Goal: Complete application form

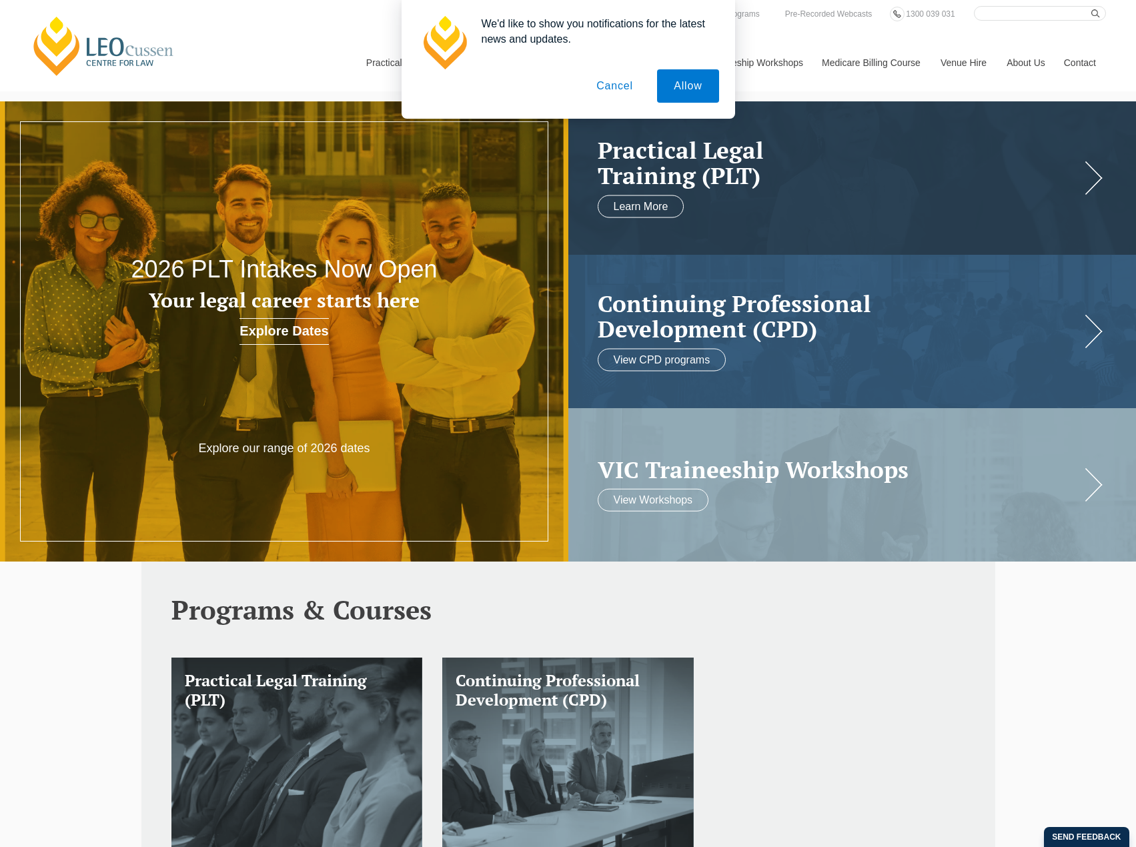
click at [619, 89] on button "Cancel" at bounding box center [615, 85] width 70 height 33
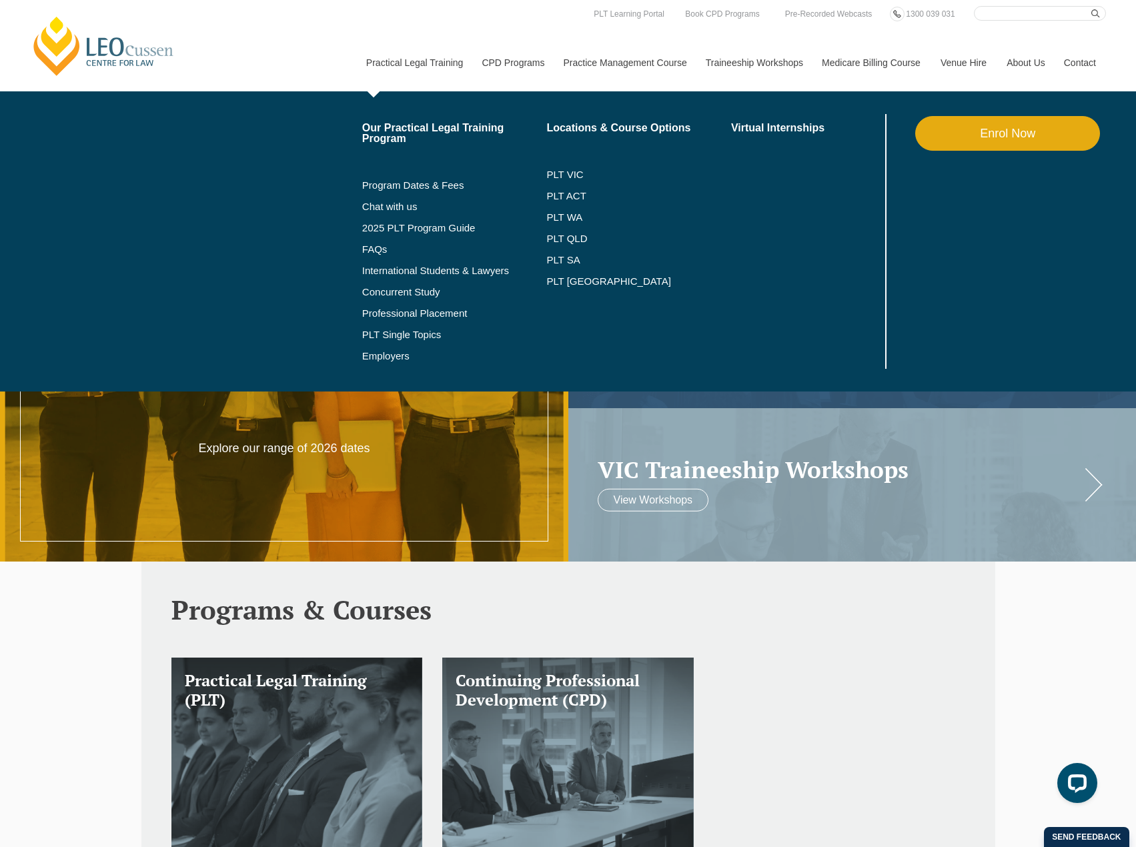
click at [1004, 135] on link "Enrol Now" at bounding box center [1007, 133] width 185 height 35
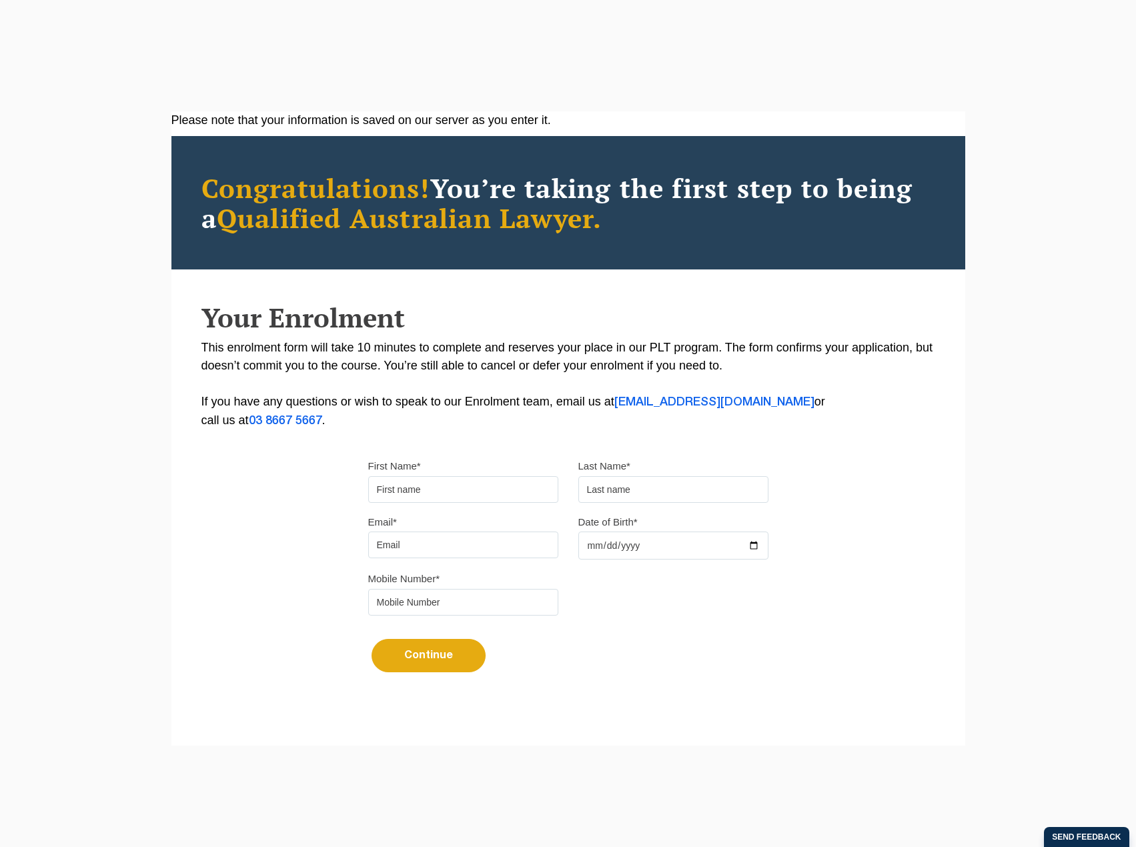
click at [410, 475] on div "First Name*" at bounding box center [463, 480] width 210 height 46
click at [410, 495] on input "First Name*" at bounding box center [463, 489] width 190 height 27
type input "Chakri"
type input "Morisetty"
type input "cmorisetty@gmail.com"
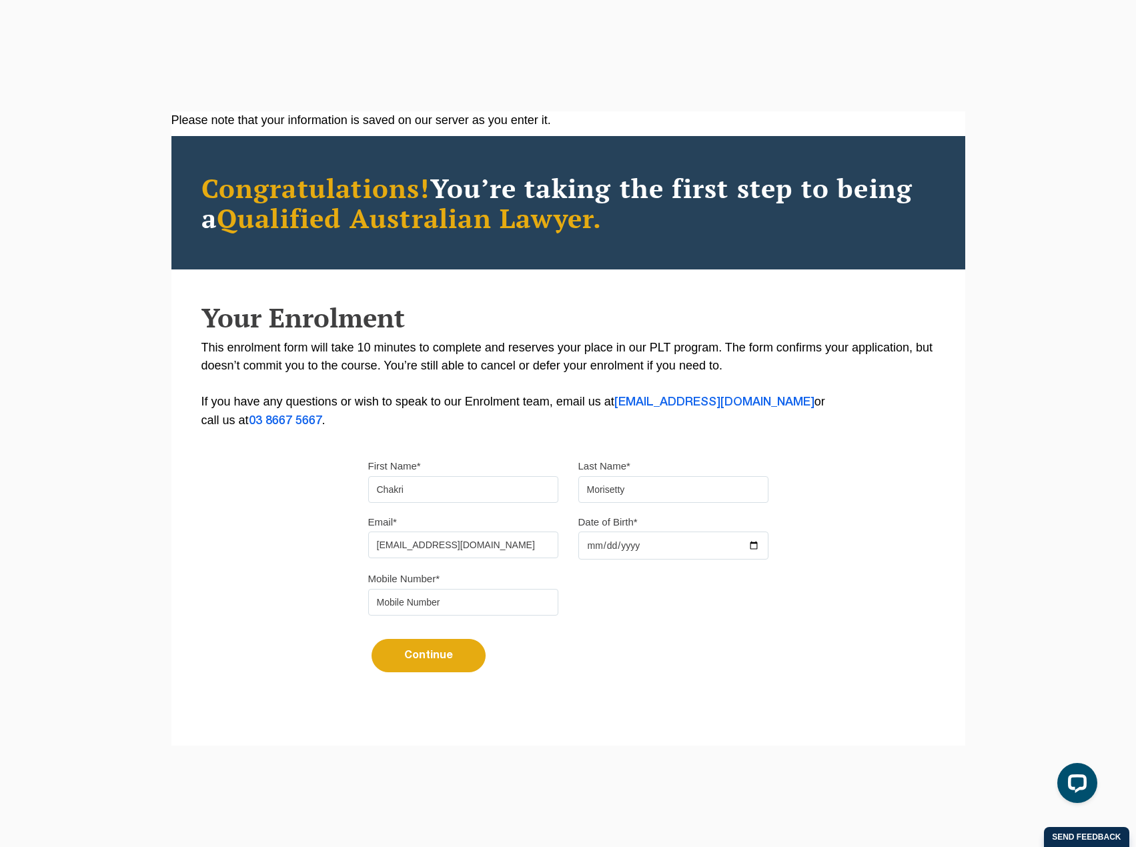
type input "0433443965"
click at [590, 544] on input "Date of Birth*" at bounding box center [673, 545] width 190 height 28
type input "1980-01-01"
click at [417, 647] on button "Continue" at bounding box center [428, 655] width 114 height 33
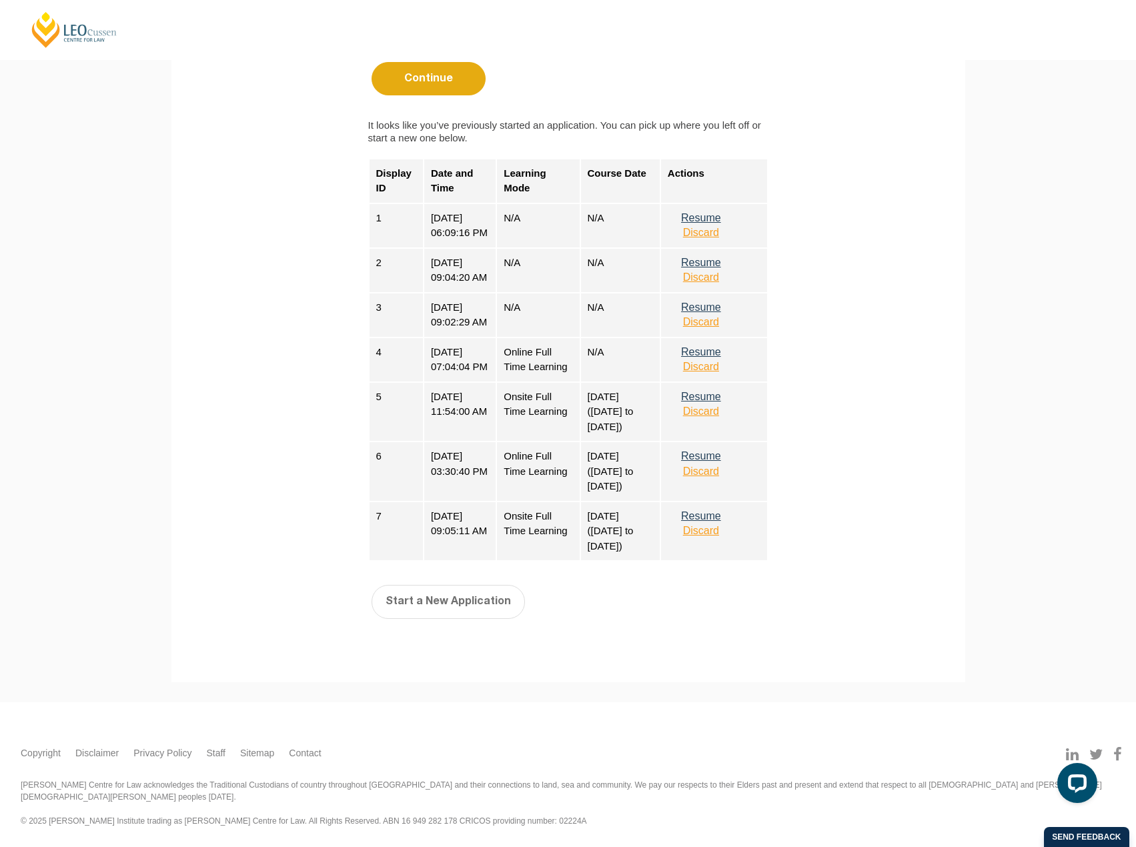
scroll to position [625, 0]
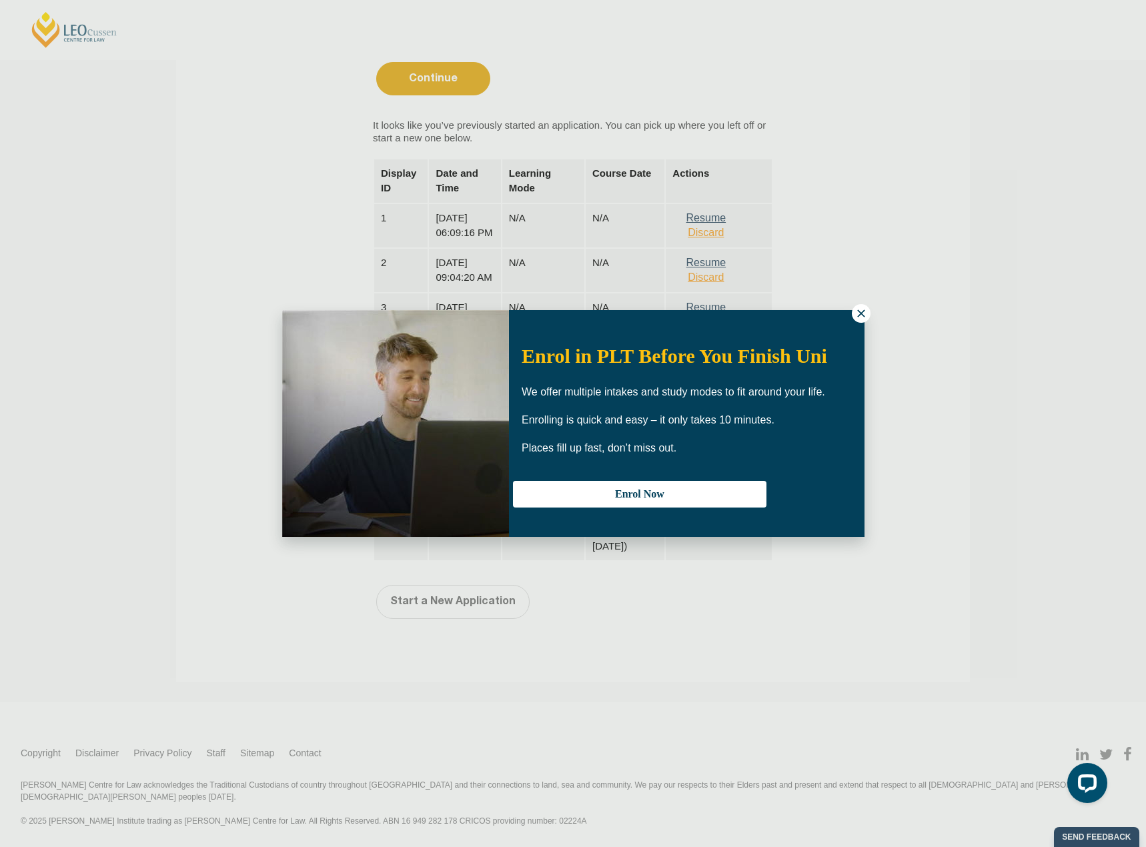
click at [860, 310] on icon at bounding box center [861, 313] width 12 height 12
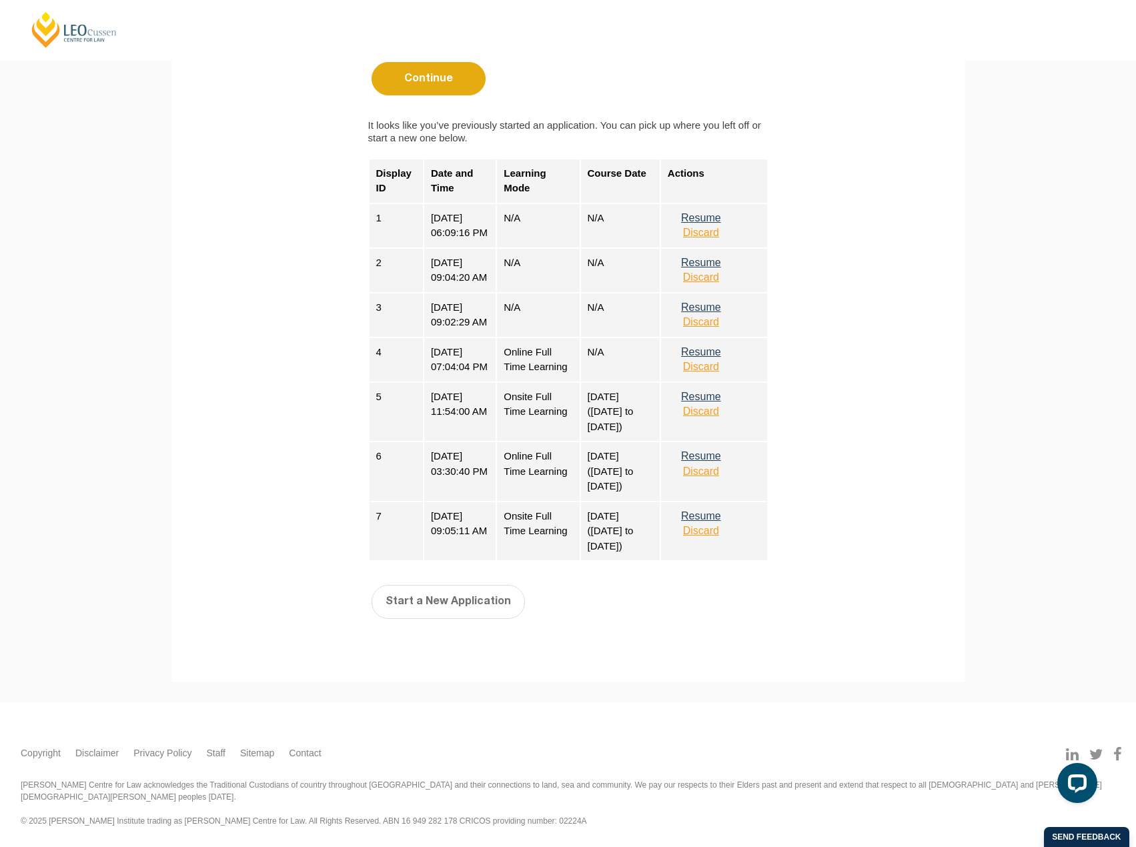
click at [717, 462] on button "Resume" at bounding box center [701, 456] width 67 height 12
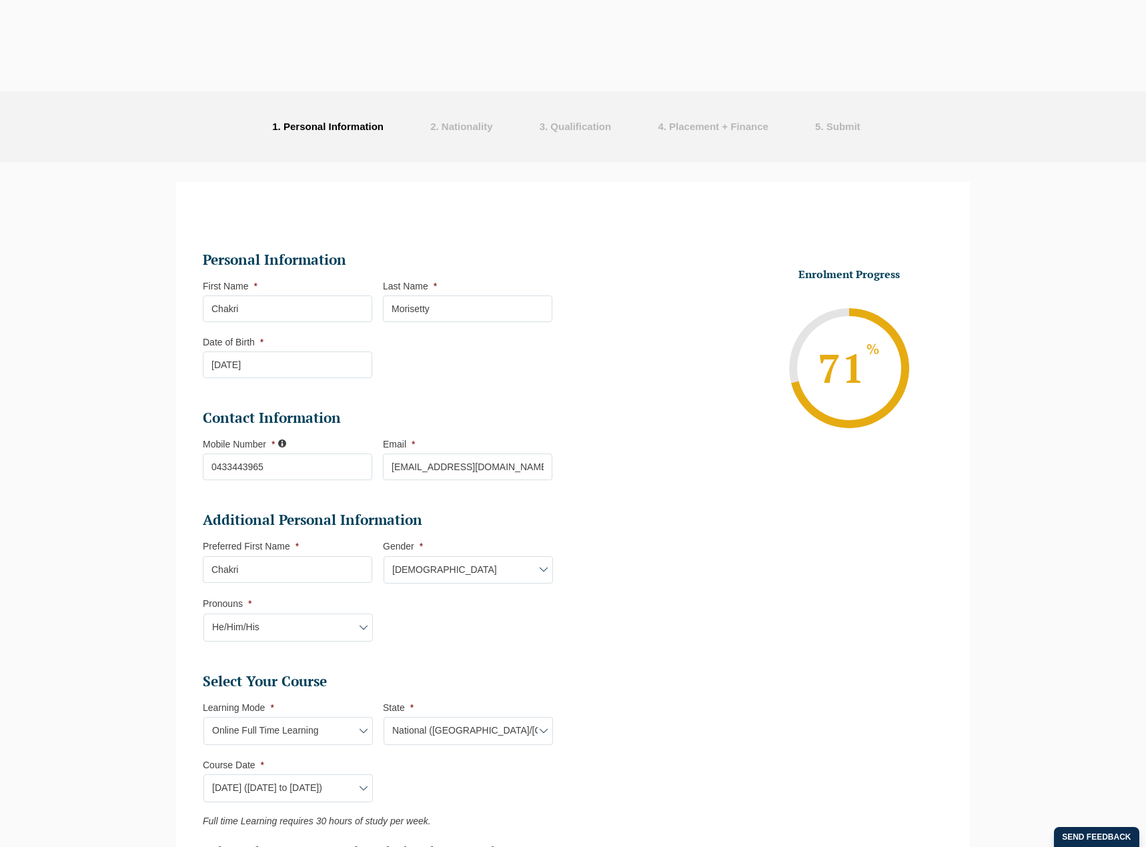
select select "Online Full Time Learning"
select select "National ([GEOGRAPHIC_DATA]/[GEOGRAPHIC_DATA], [GEOGRAPHIC_DATA], [GEOGRAPHIC_D…"
select select
select select "[DATE] ([DATE] to [DATE])"
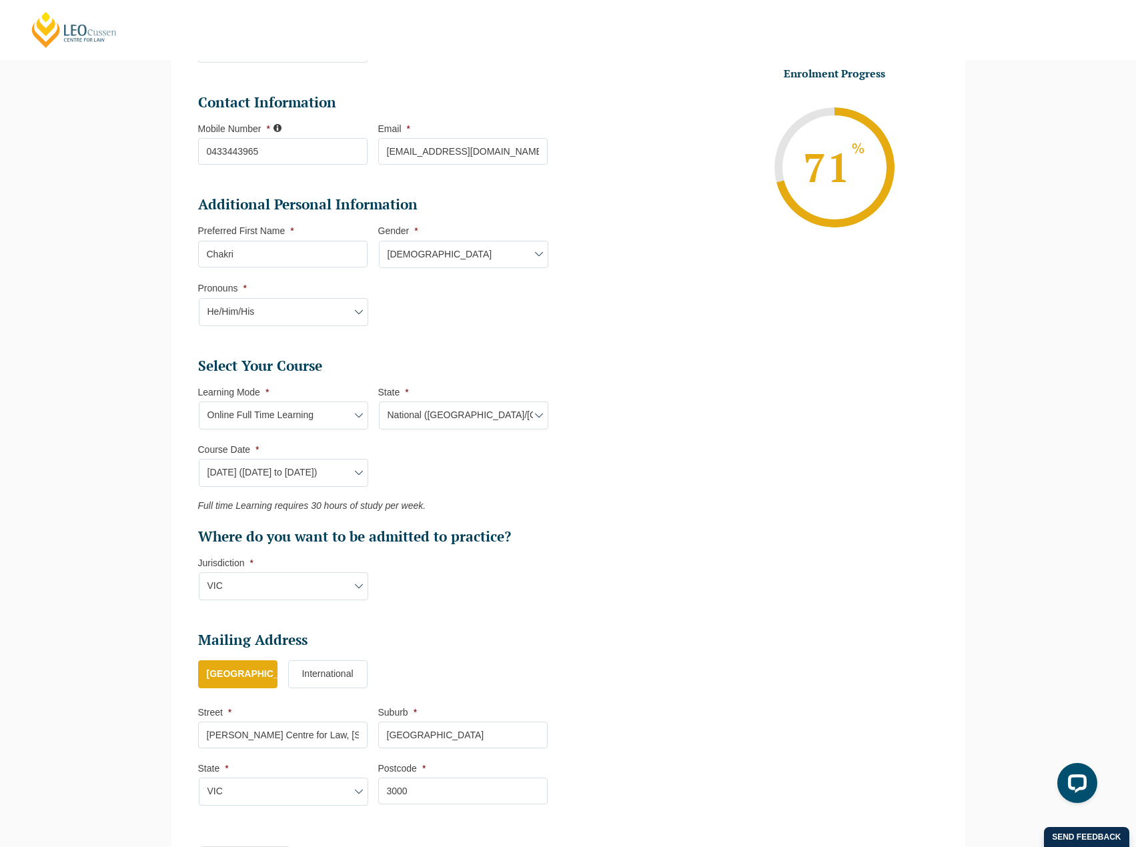
scroll to position [515, 0]
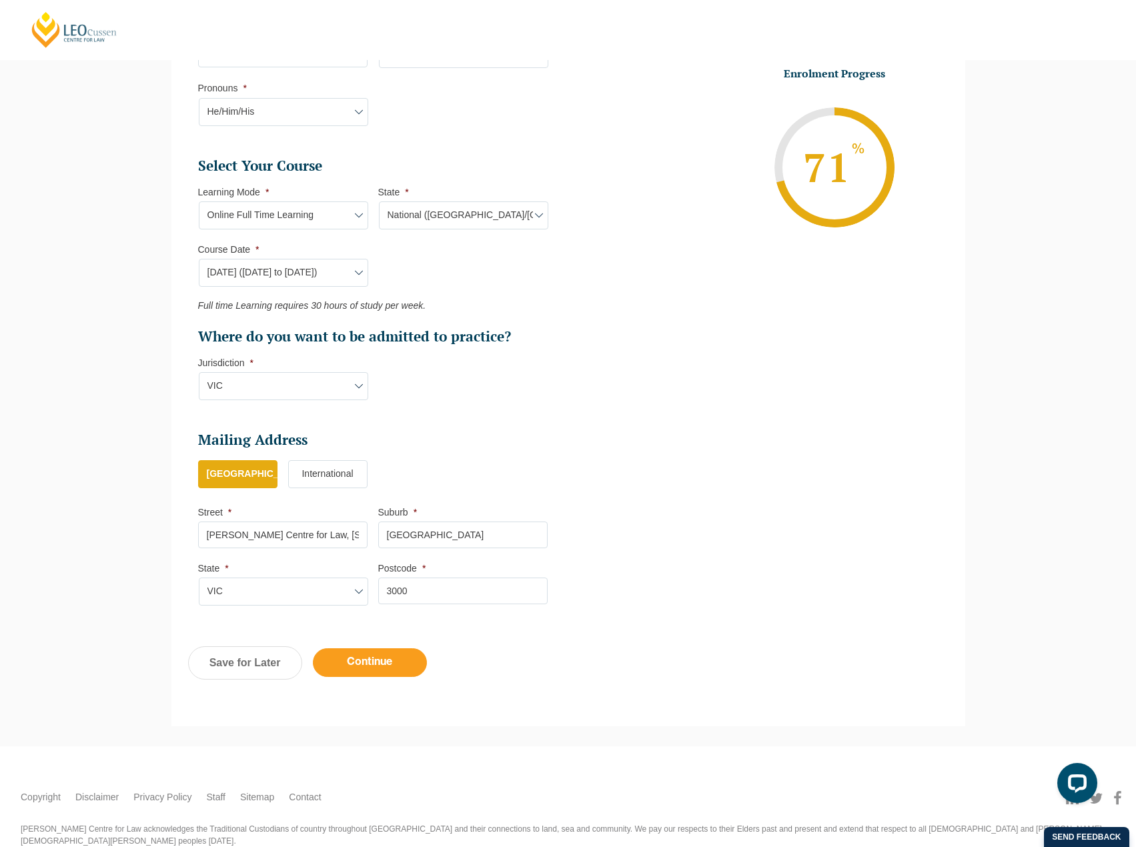
click at [380, 670] on input "Continue" at bounding box center [370, 662] width 114 height 29
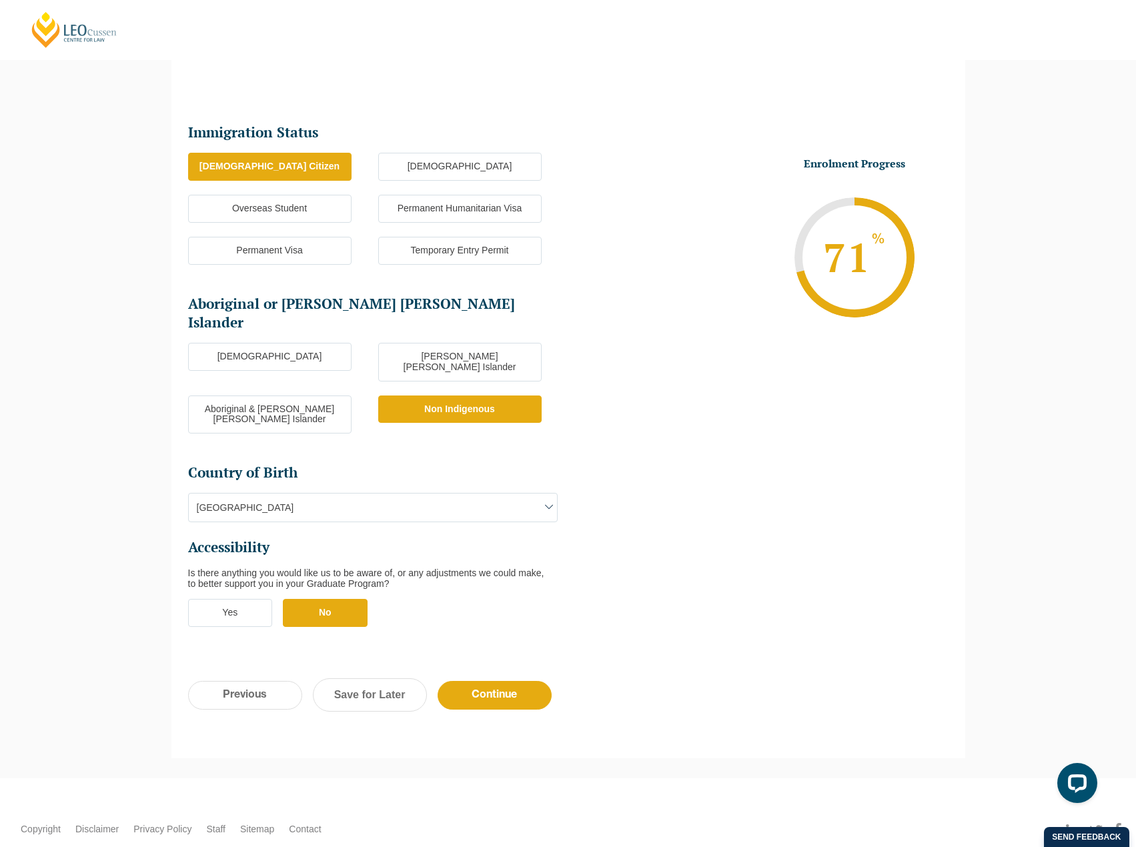
scroll to position [0, 0]
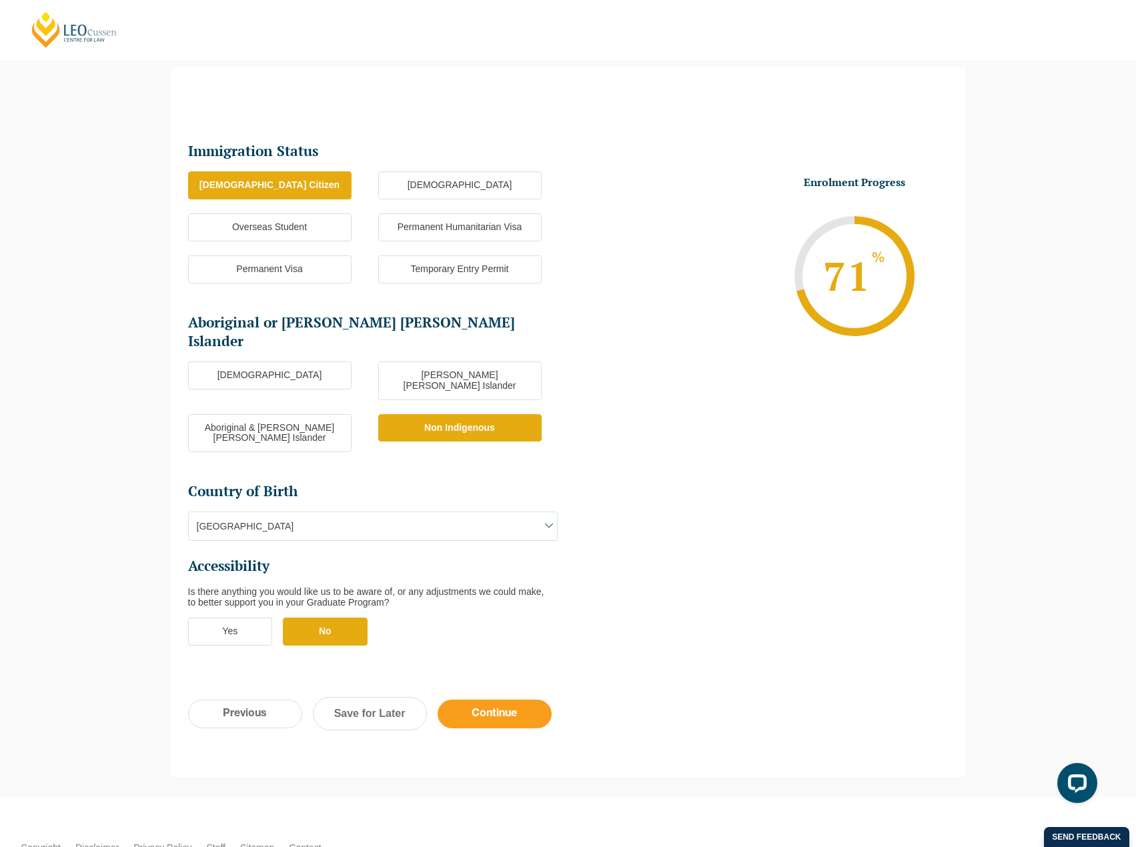
click at [499, 700] on input "Continue" at bounding box center [494, 714] width 114 height 29
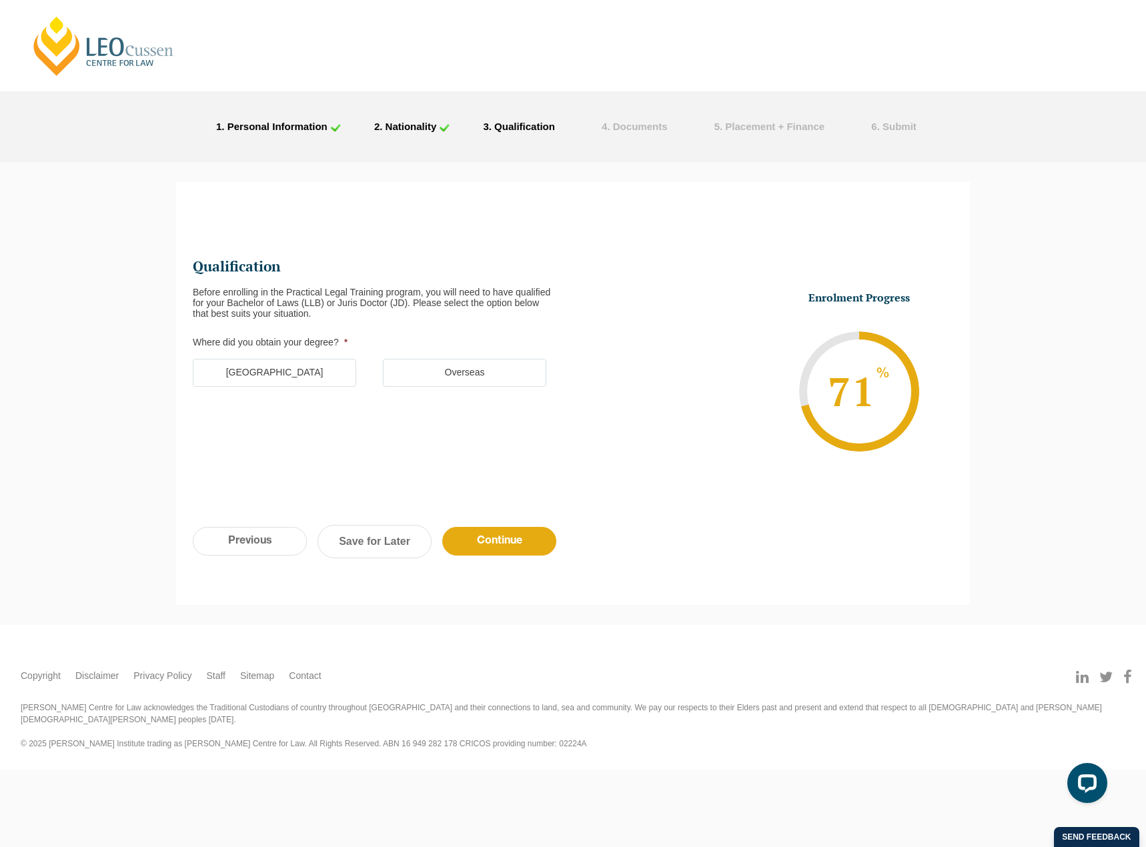
click at [252, 378] on label "Australia" at bounding box center [274, 373] width 163 height 28
click at [0, 0] on input "Australia" at bounding box center [0, 0] width 0 height 0
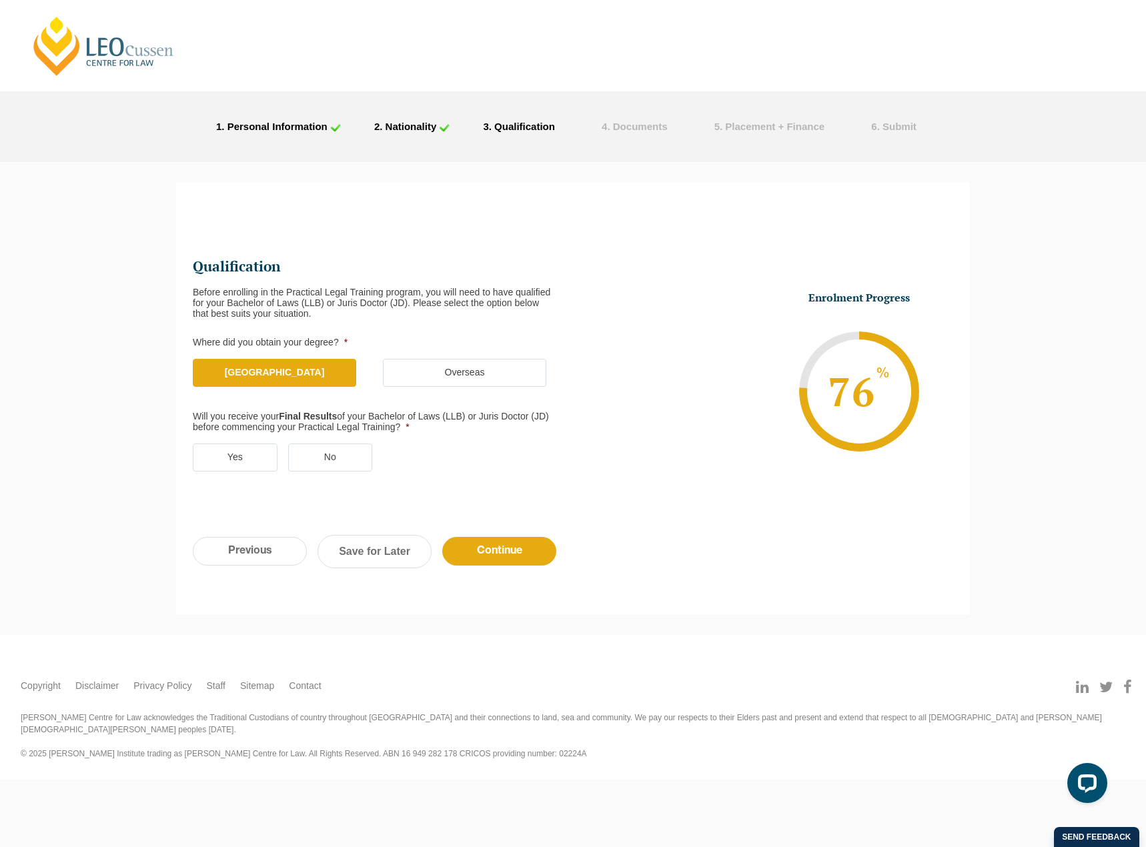
click at [241, 466] on label "Yes" at bounding box center [235, 457] width 85 height 28
click at [0, 0] on input "Yes" at bounding box center [0, 0] width 0 height 0
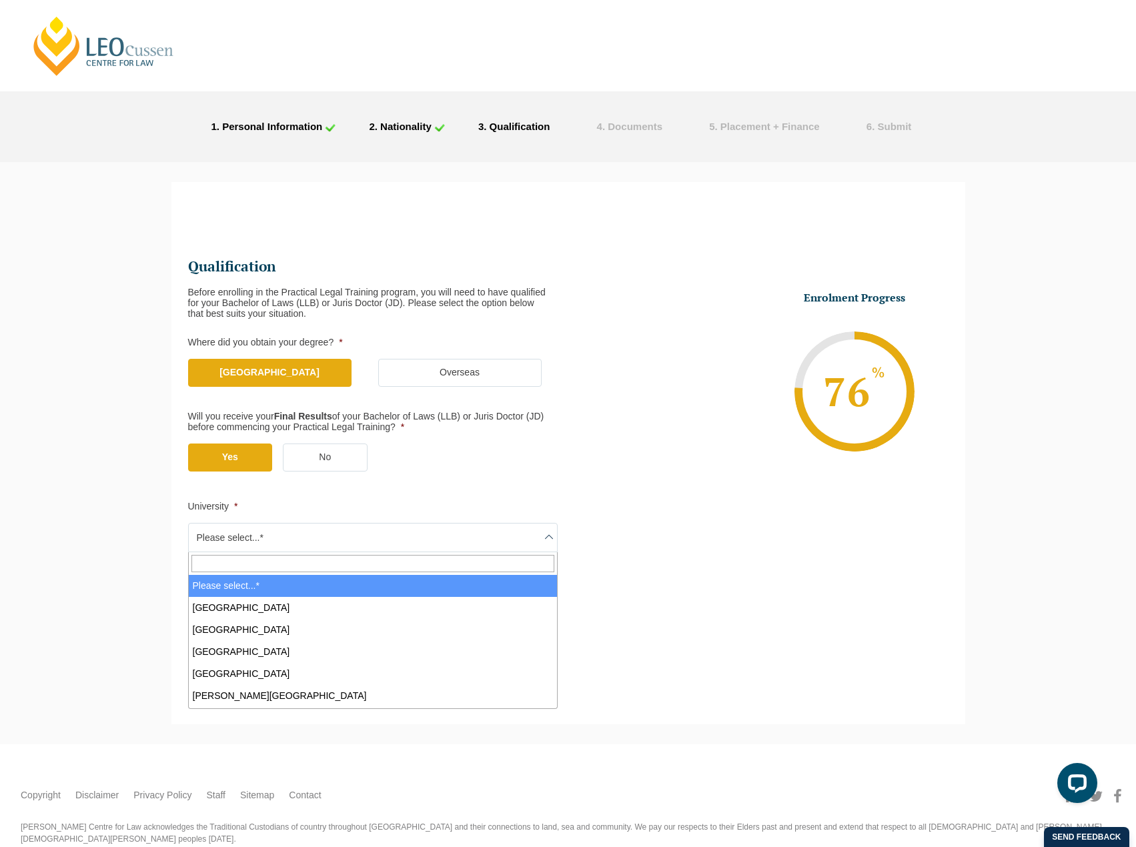
click at [317, 546] on span "Please select...*" at bounding box center [373, 537] width 368 height 28
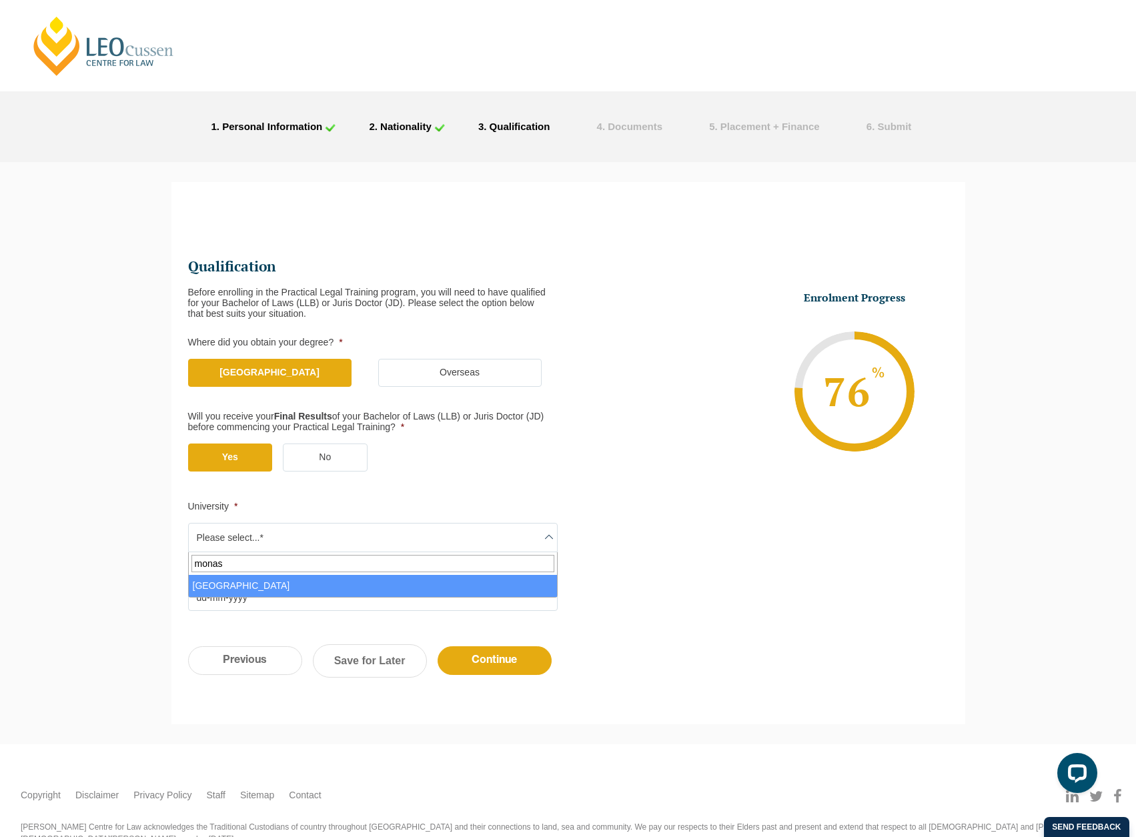
type input "monas"
select select "Monash University"
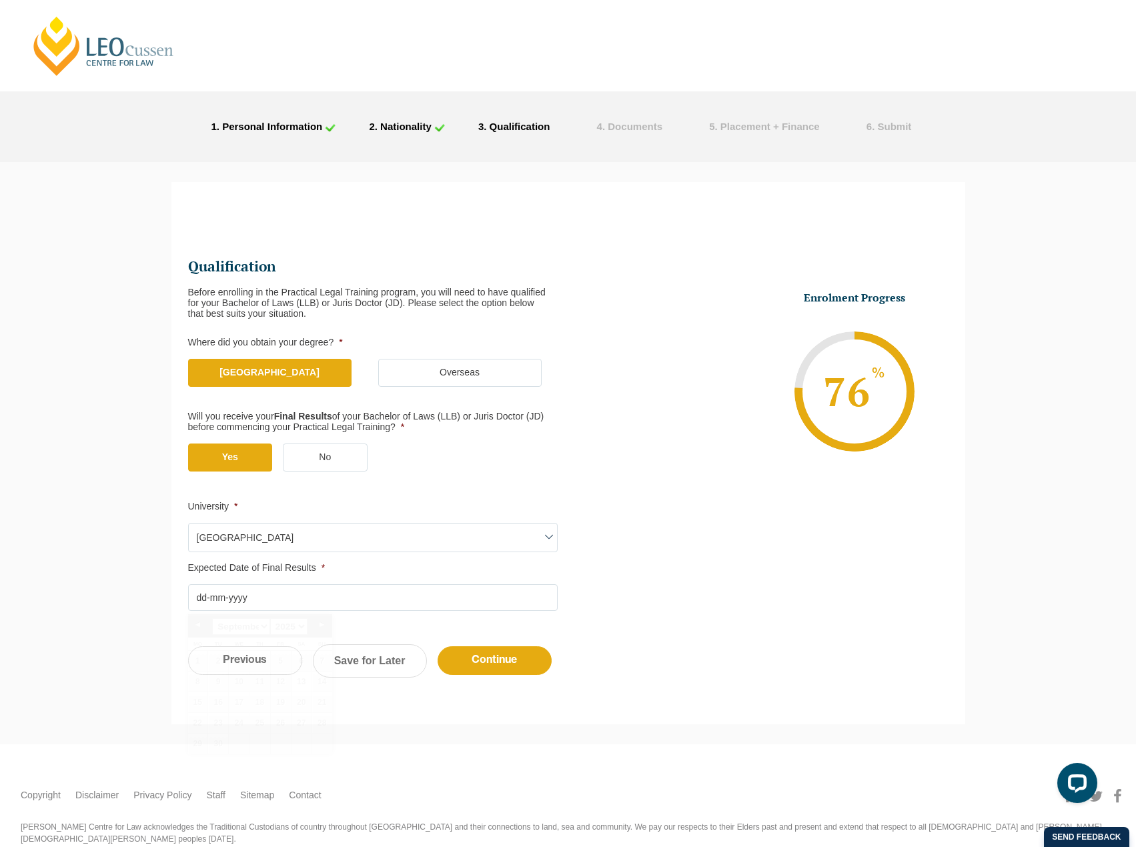
click at [277, 598] on input "Expected Date of Final Results *" at bounding box center [372, 597] width 369 height 27
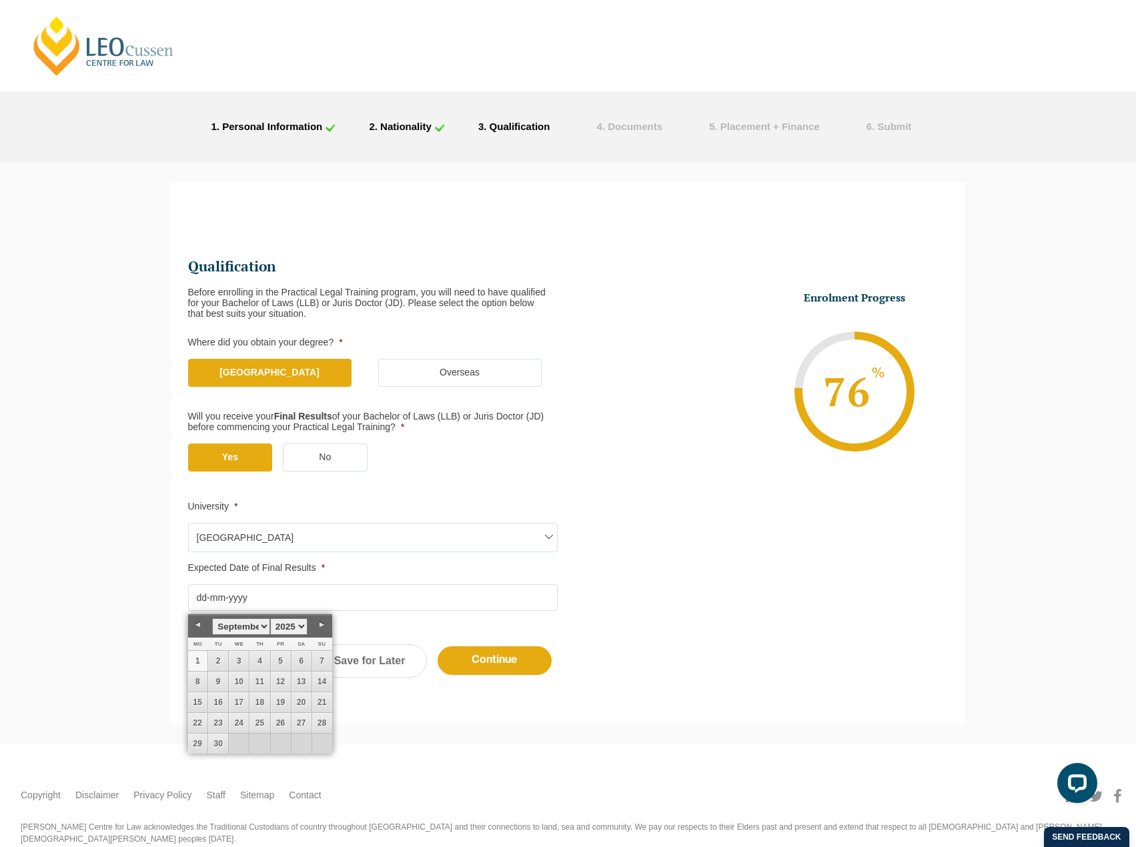
click at [194, 652] on link "1" at bounding box center [198, 661] width 20 height 20
type input "01-09-2025"
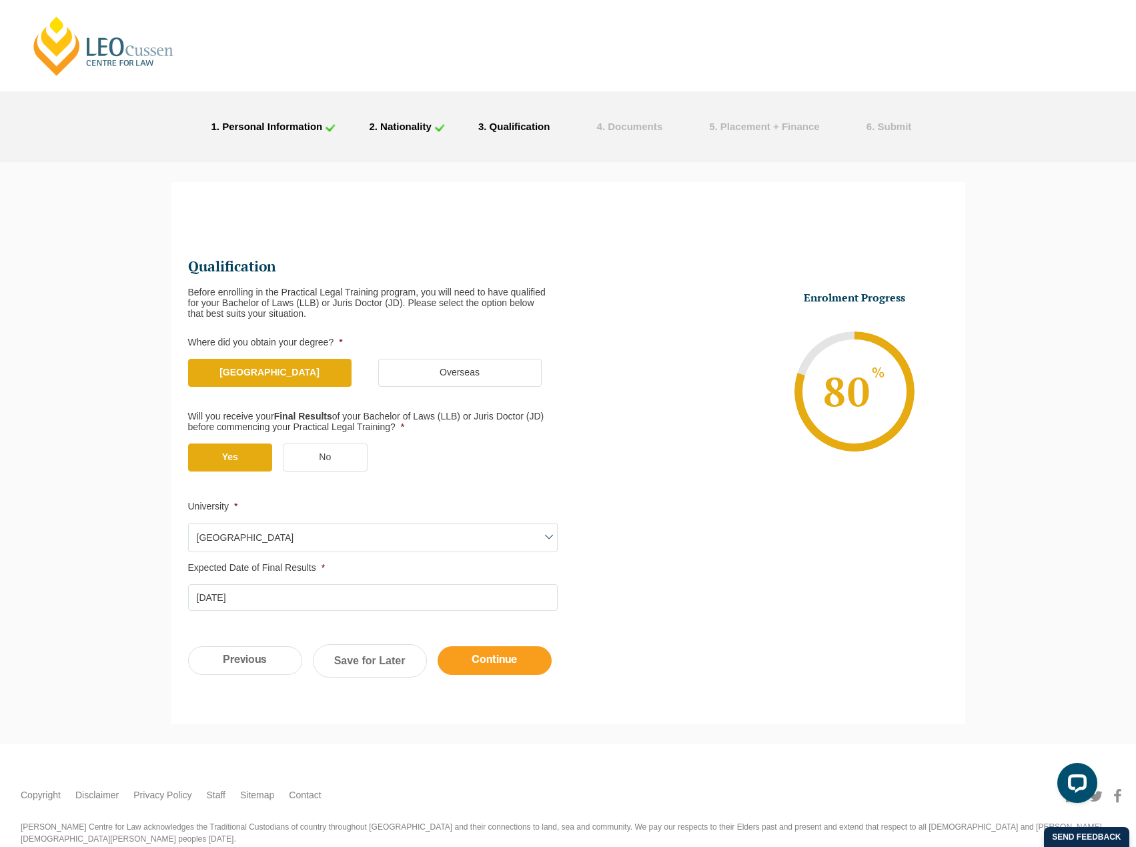
click at [505, 666] on input "Continue" at bounding box center [494, 660] width 114 height 29
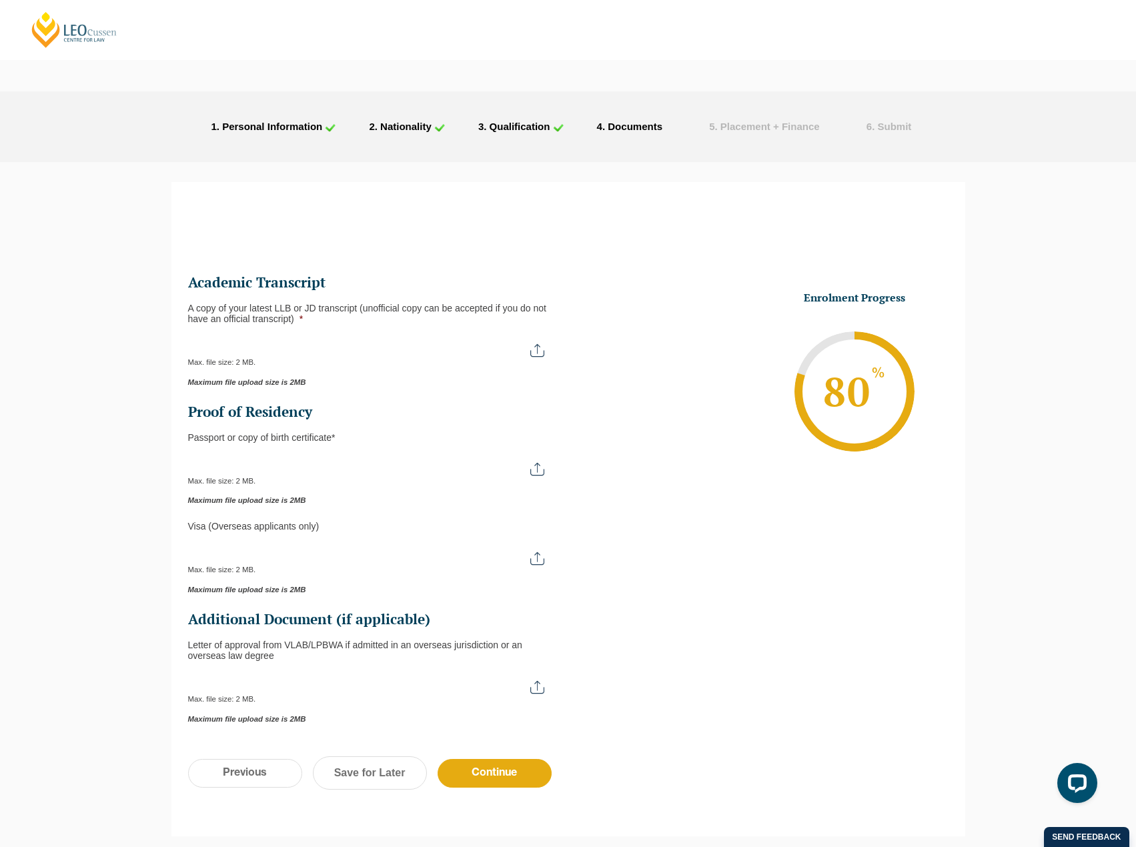
scroll to position [115, 0]
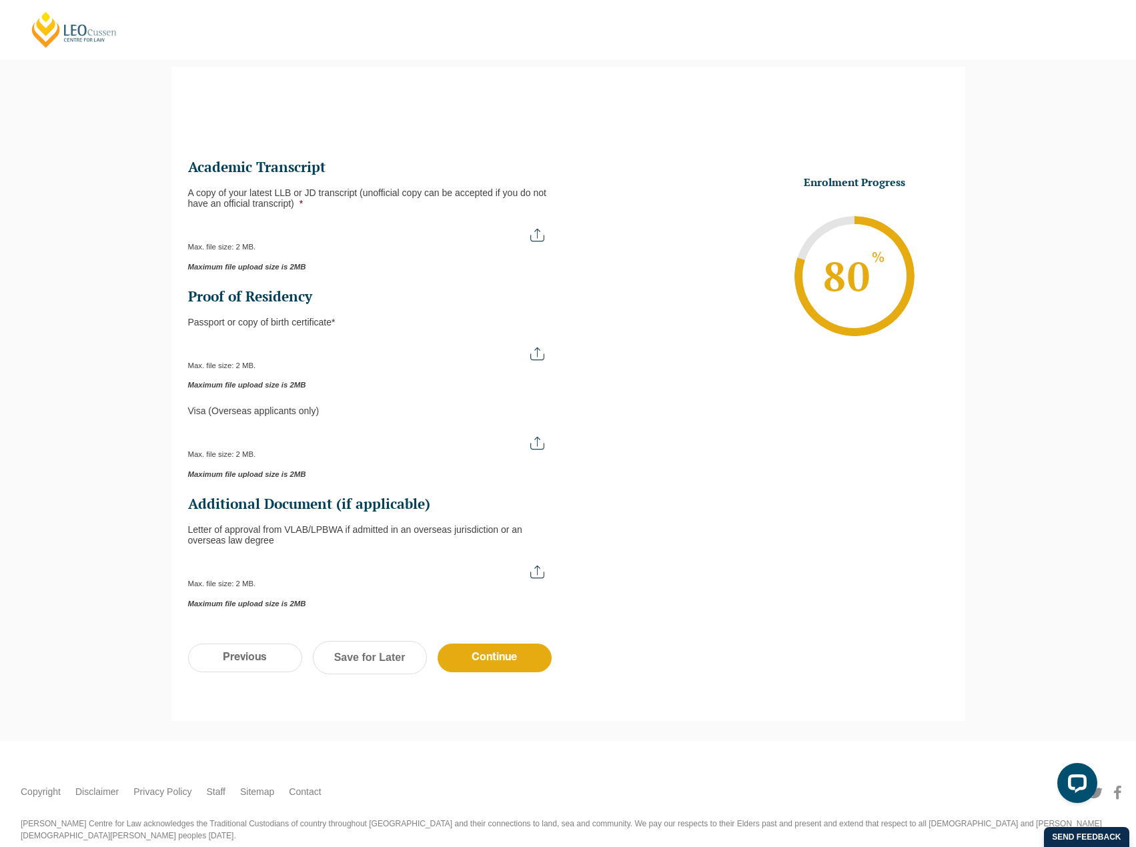
click at [533, 232] on input "A copy of your latest LLB or JD transcript (unofficial copy can be accepted if …" at bounding box center [372, 230] width 369 height 23
type input "C:\fakepath\Monash University Transcript Samuel Collins.pdf"
click at [541, 357] on input "Passport or Copy of Birth Certificate *" at bounding box center [372, 348] width 369 height 23
type input "C:\fakepath\Document1 - Copy.pdf"
click at [411, 443] on input "Visa (overseas applicants only)" at bounding box center [372, 437] width 369 height 23
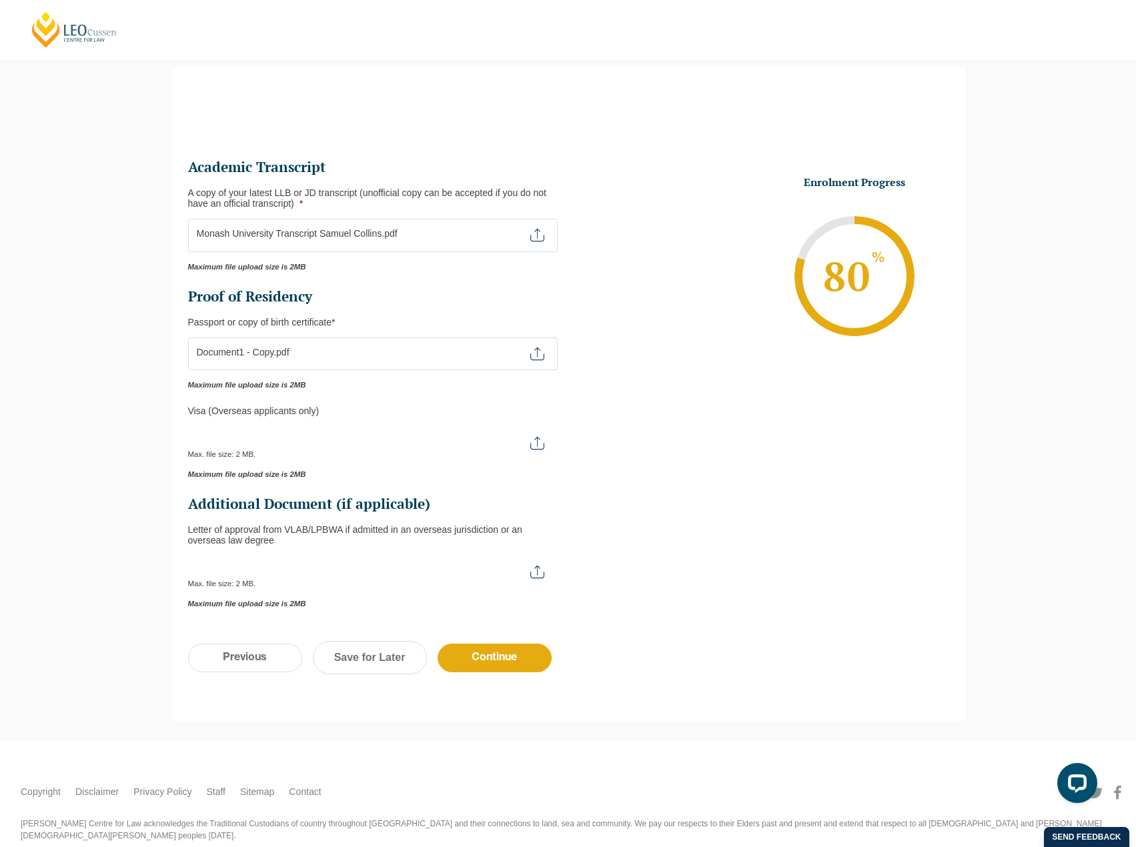
type input "C:\fakepath\Document1 - Copy (7).pdf"
click at [509, 653] on input "Continue" at bounding box center [494, 658] width 114 height 29
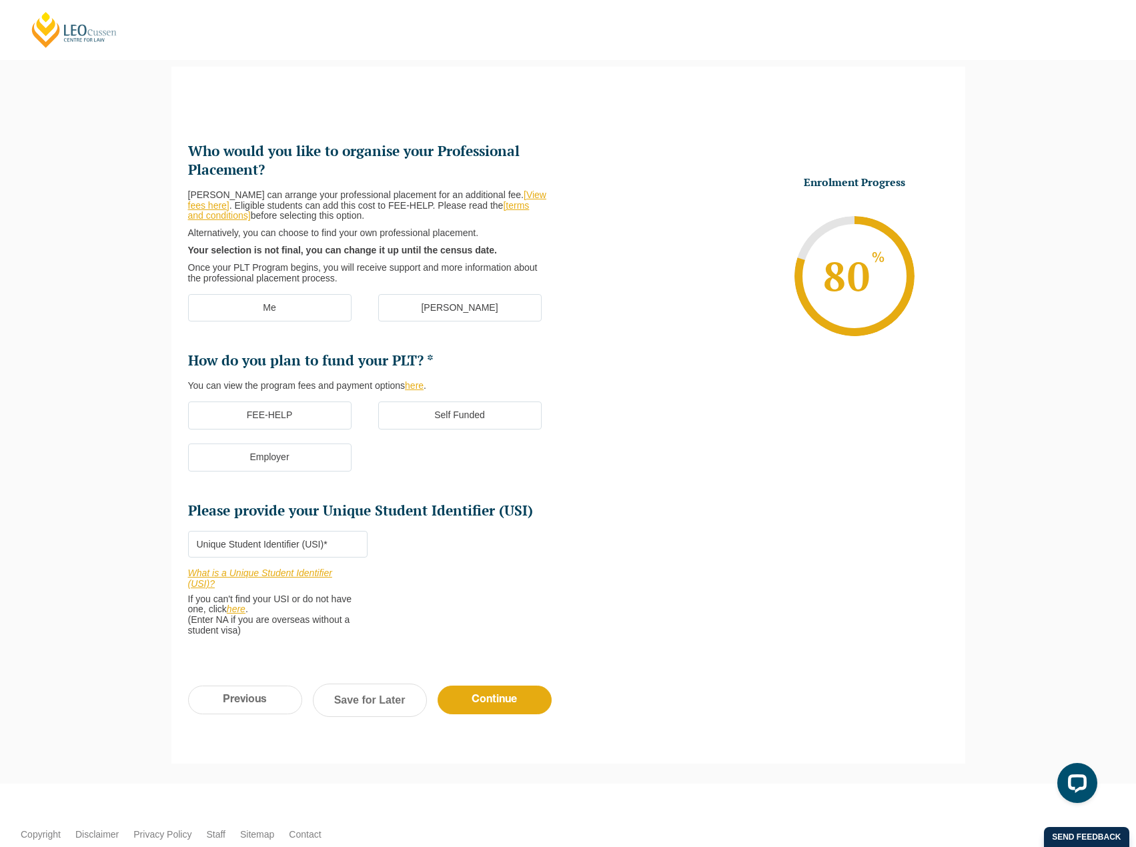
scroll to position [0, 0]
